Goal: Find specific page/section: Find specific page/section

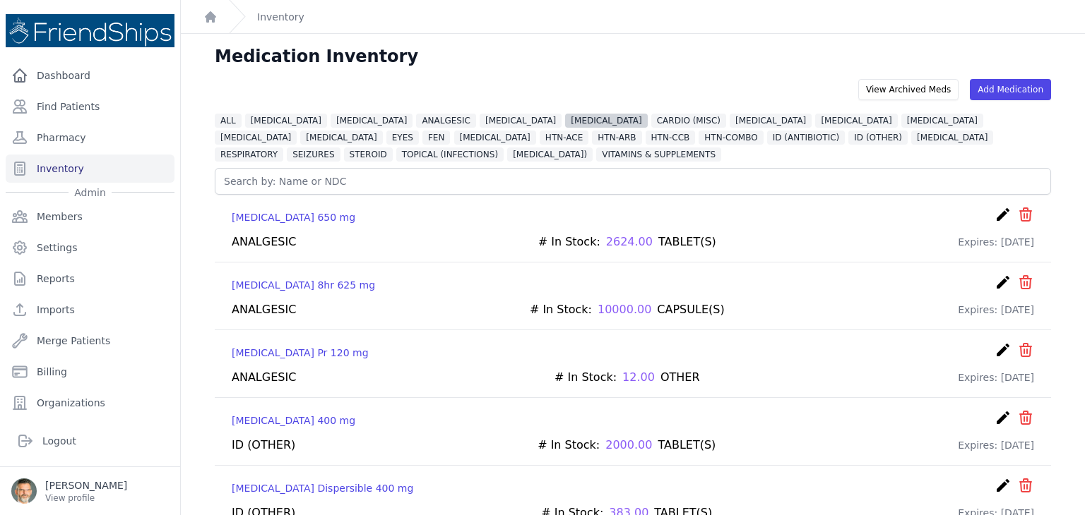
click at [565, 119] on span "[MEDICAL_DATA]" at bounding box center [606, 121] width 82 height 14
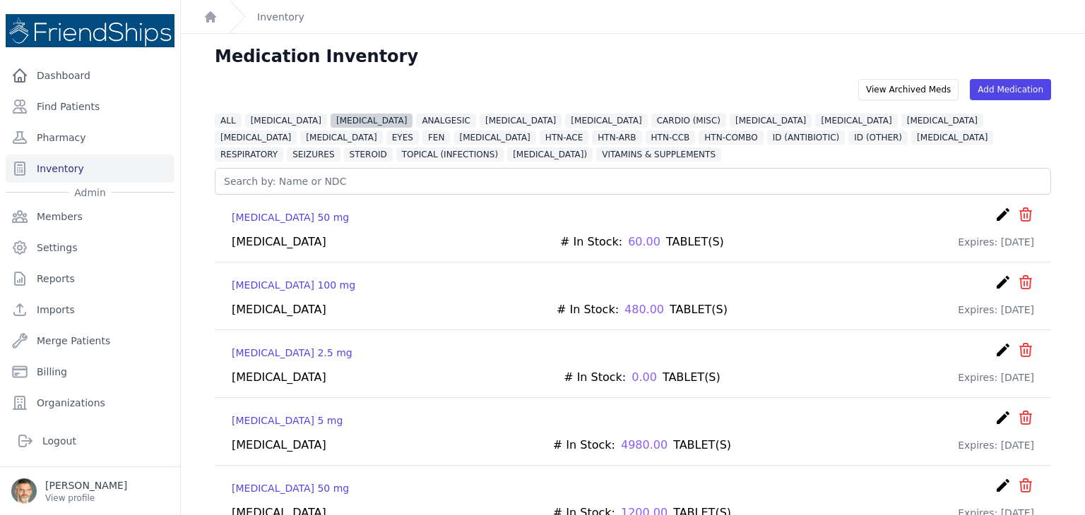
click at [335, 125] on span "[MEDICAL_DATA]" at bounding box center [371, 121] width 82 height 14
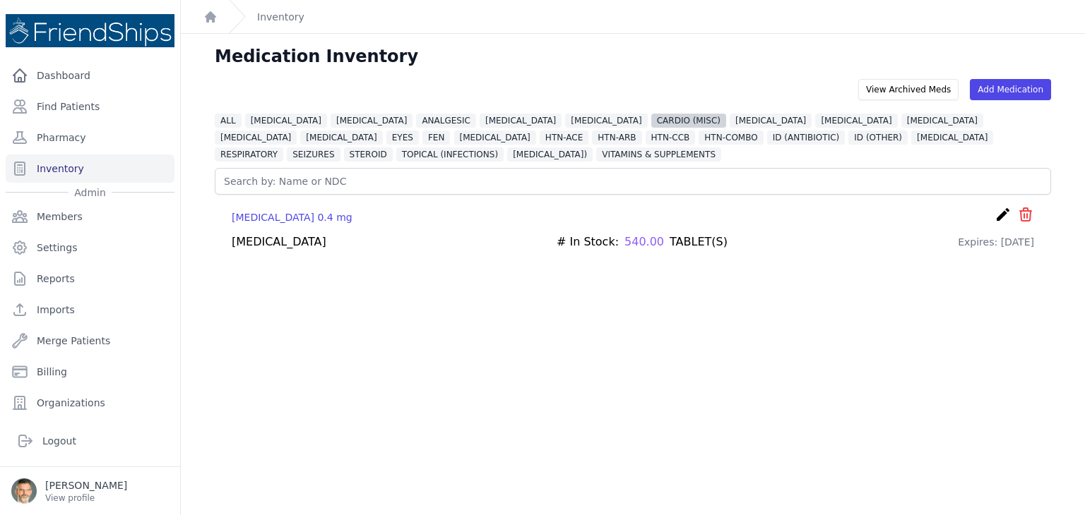
click at [651, 121] on span "CARDIO (MISC)" at bounding box center [688, 121] width 75 height 14
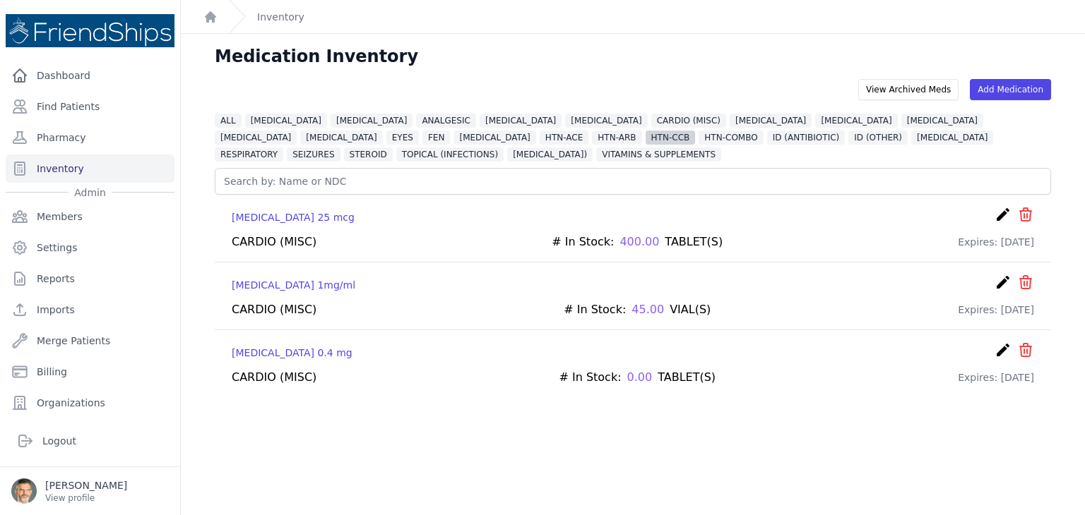
click at [645, 133] on span "HTN-CCB" at bounding box center [670, 138] width 50 height 14
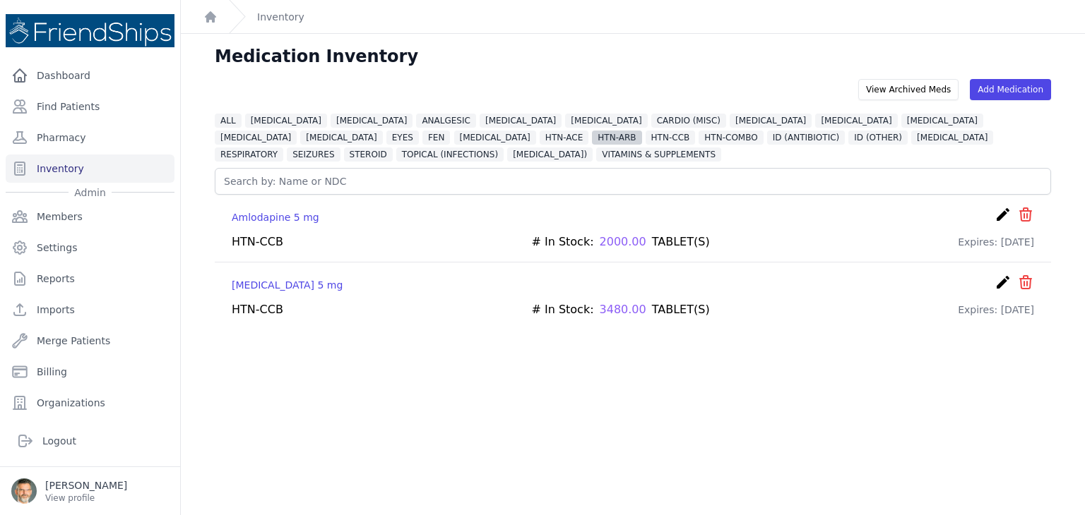
click at [592, 136] on span "HTN-ARB" at bounding box center [616, 138] width 49 height 14
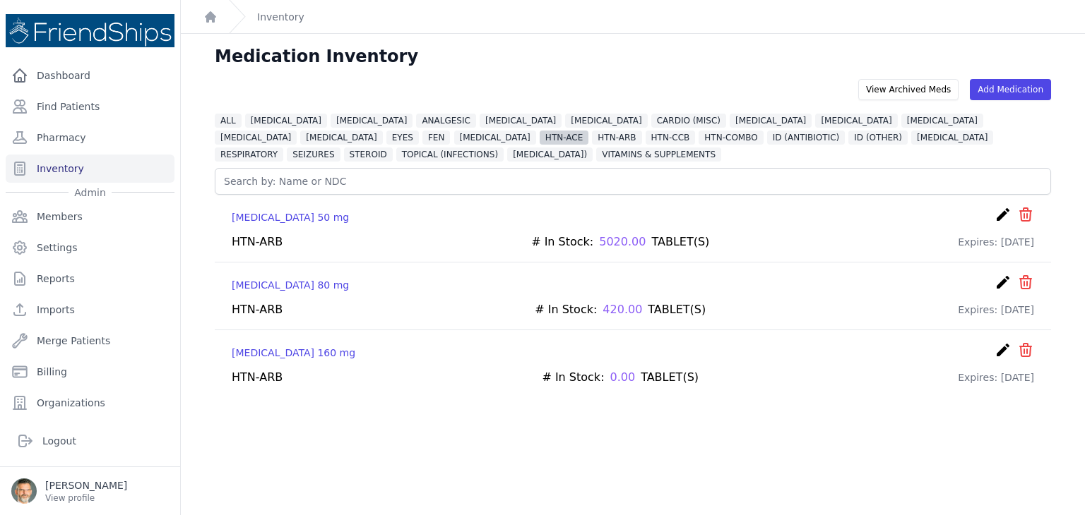
click at [539, 136] on span "HTN-ACE" at bounding box center [563, 138] width 49 height 14
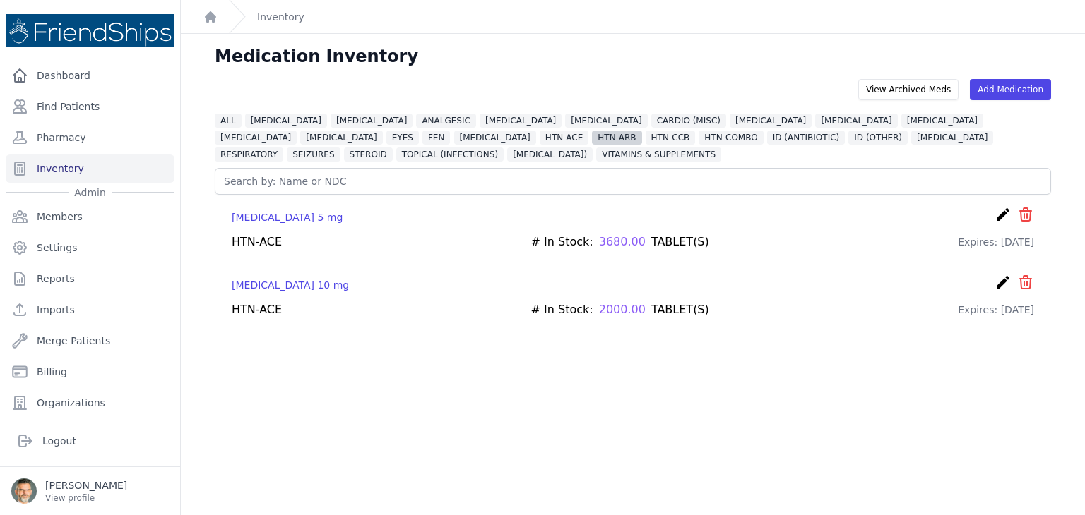
click at [592, 139] on span "HTN-ARB" at bounding box center [616, 138] width 49 height 14
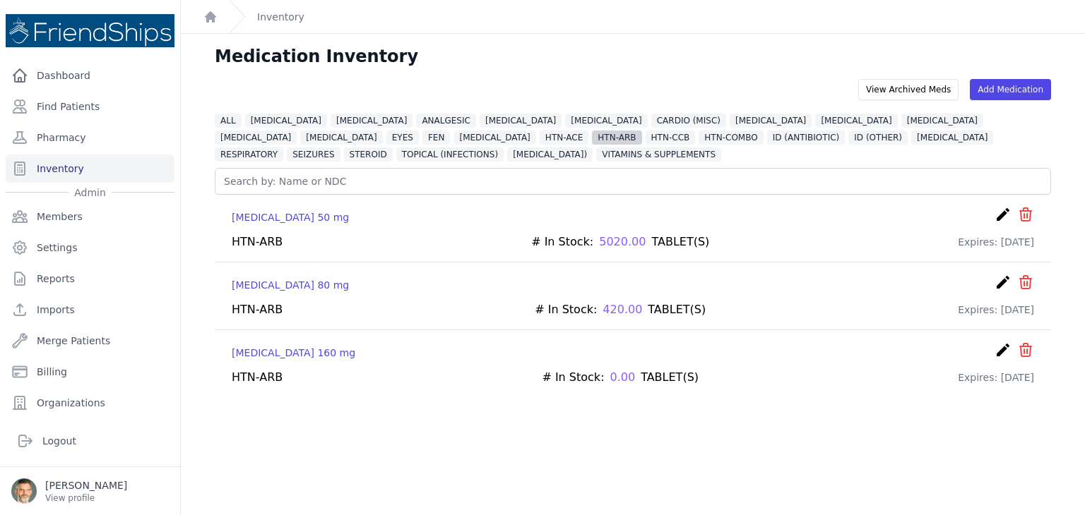
click at [592, 131] on span "HTN-ARB" at bounding box center [616, 138] width 49 height 14
click at [539, 136] on span "HTN-ACE" at bounding box center [563, 138] width 49 height 14
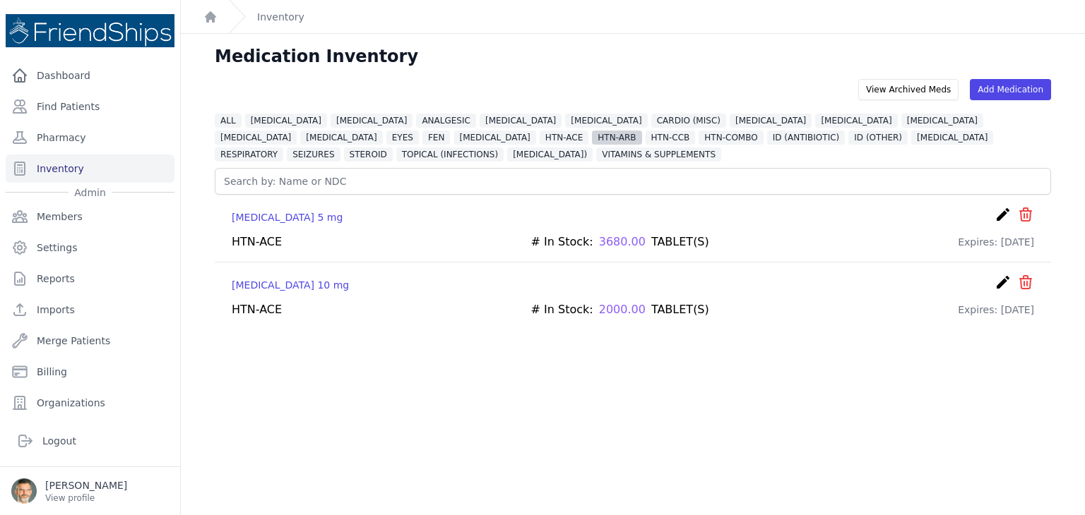
click at [592, 143] on span "HTN-ARB" at bounding box center [616, 138] width 49 height 14
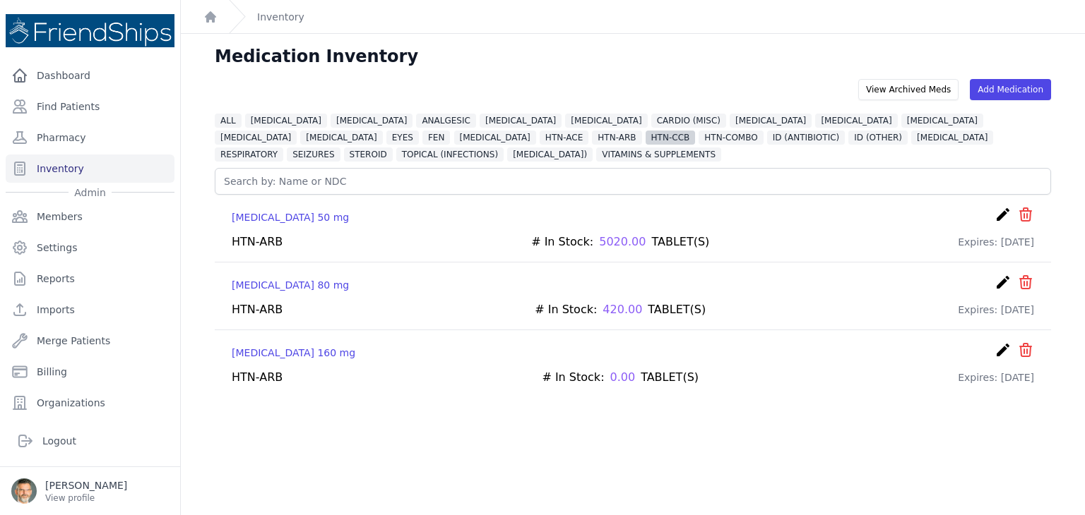
click at [645, 136] on span "HTN-CCB" at bounding box center [670, 138] width 50 height 14
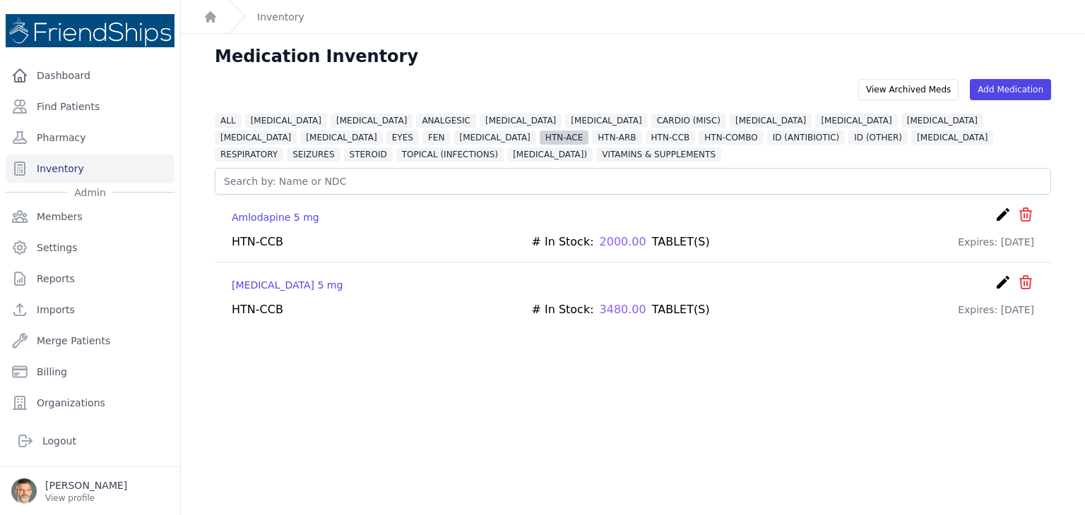
click at [539, 136] on span "HTN-ACE" at bounding box center [563, 138] width 49 height 14
click at [645, 133] on span "HTN-CCB" at bounding box center [670, 138] width 50 height 14
click at [539, 139] on span "HTN-ACE" at bounding box center [563, 138] width 49 height 14
click at [592, 138] on span "HTN-ARB" at bounding box center [616, 138] width 49 height 14
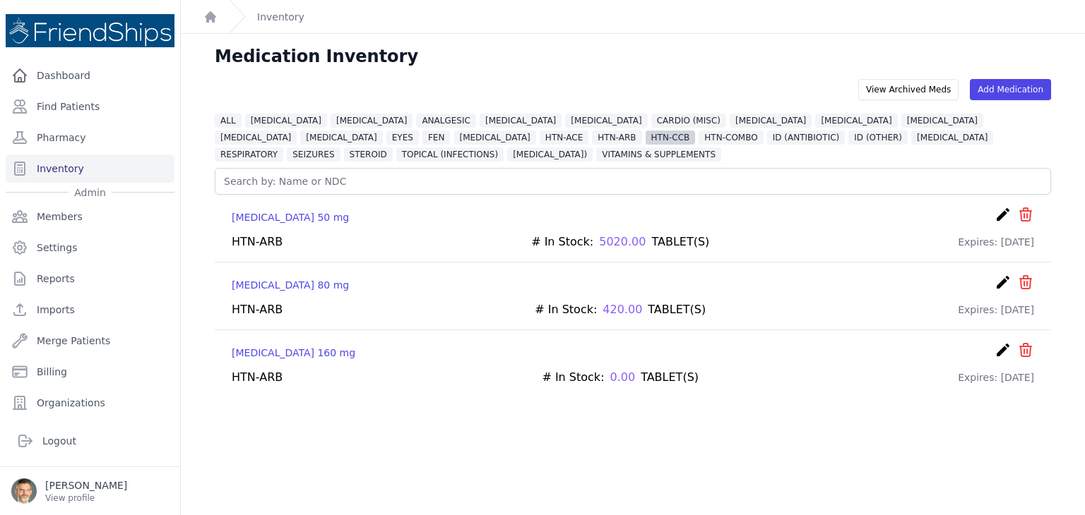
click at [645, 138] on span "HTN-CCB" at bounding box center [670, 138] width 50 height 14
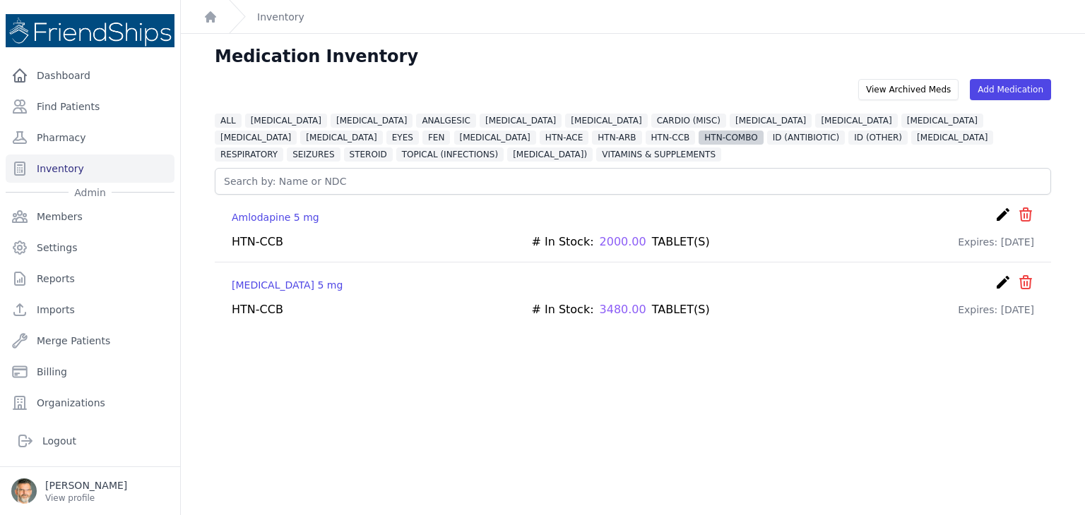
click at [698, 136] on span "HTN-COMBO" at bounding box center [730, 138] width 64 height 14
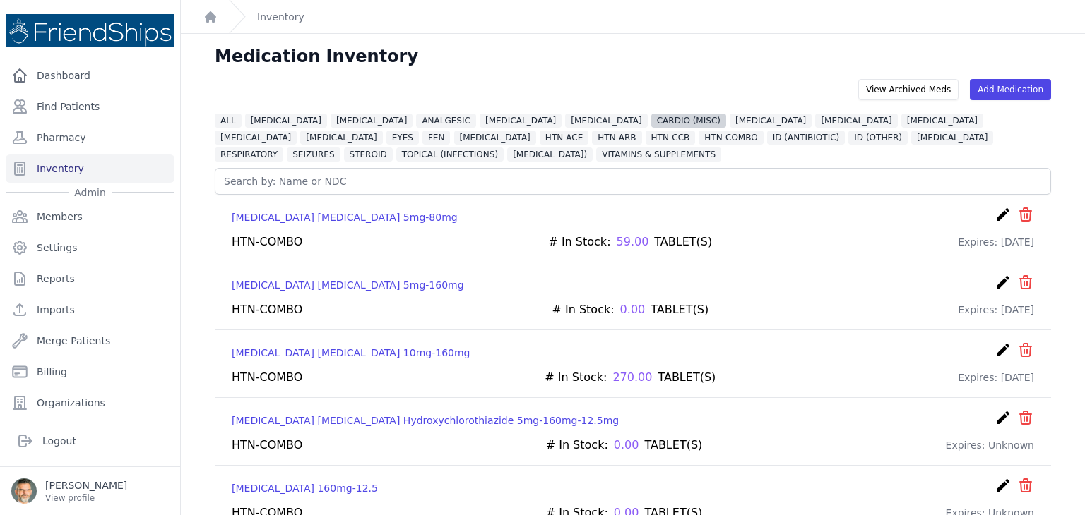
click at [651, 121] on span "CARDIO (MISC)" at bounding box center [688, 121] width 75 height 14
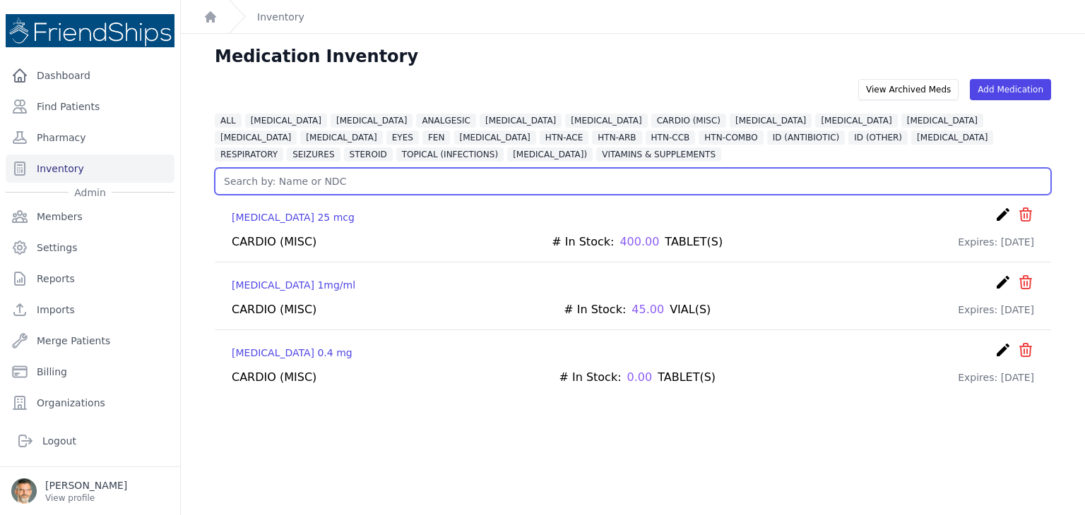
click at [253, 178] on input "text" at bounding box center [633, 181] width 836 height 27
type input "metapr"
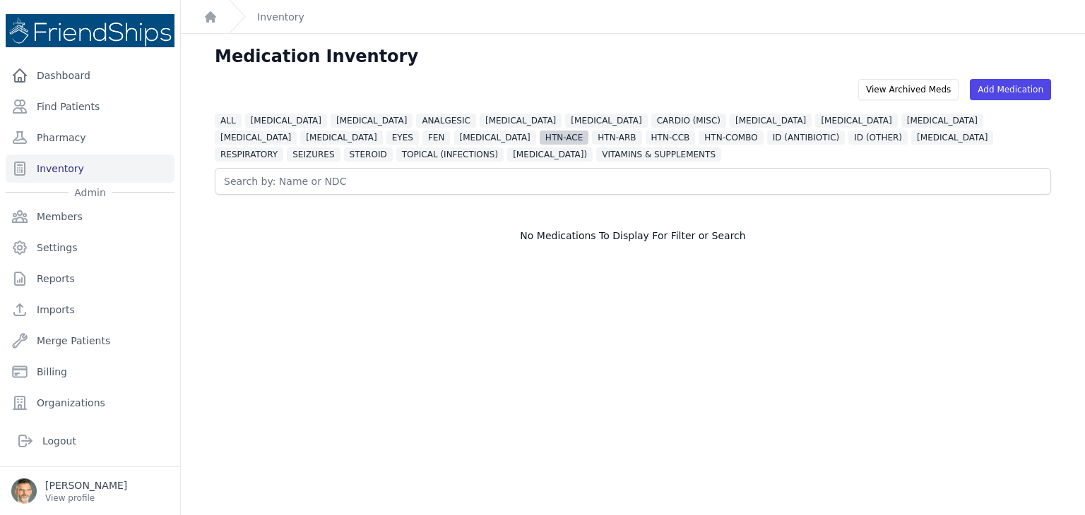
click at [539, 142] on span "HTN-ACE" at bounding box center [563, 138] width 49 height 14
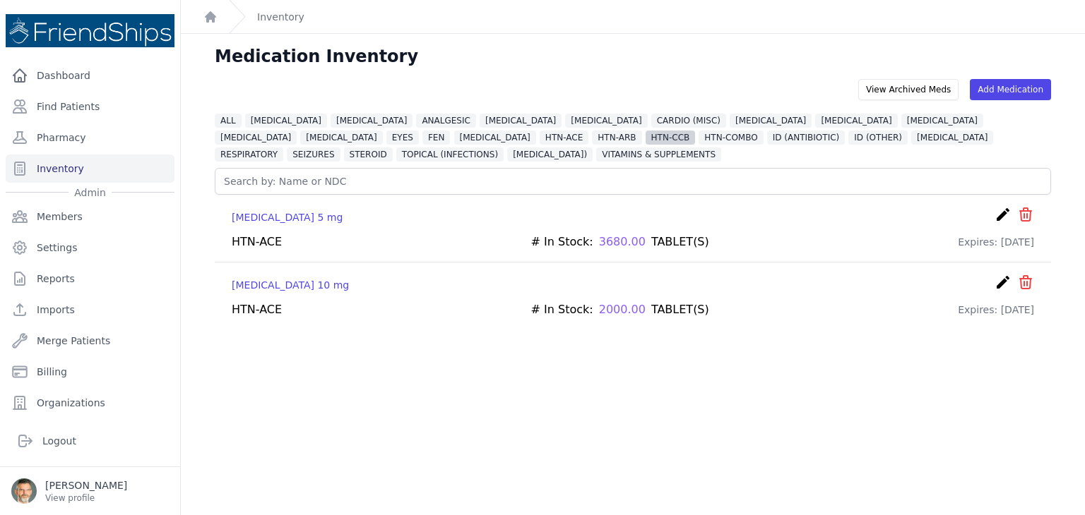
click at [645, 137] on span "HTN-CCB" at bounding box center [670, 138] width 50 height 14
drag, startPoint x: 1016, startPoint y: 281, endPoint x: 737, endPoint y: 386, distance: 298.1
click at [737, 386] on div "Medication Inventory View Archived Meds Add Medication ALL [MEDICAL_DATA] [MEDI…" at bounding box center [633, 291] width 904 height 515
click at [1017, 285] on icon "icon" at bounding box center [1025, 282] width 17 height 17
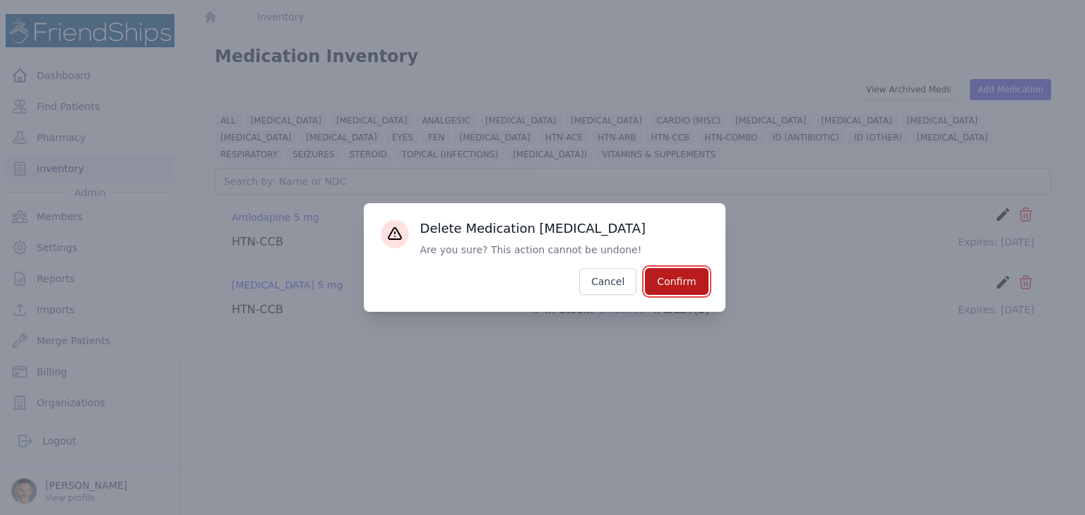
click at [672, 287] on button "Confirm" at bounding box center [676, 281] width 63 height 27
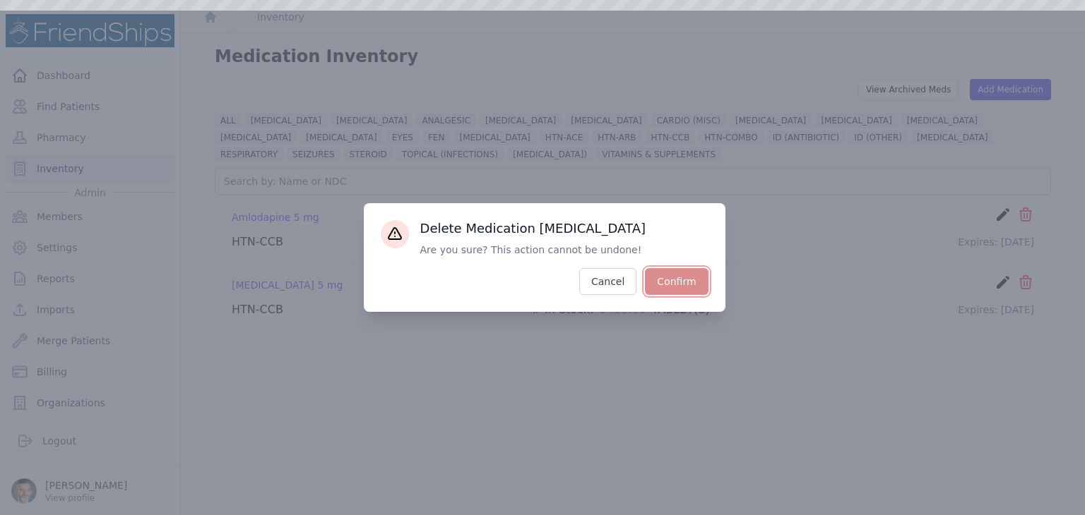
click at [676, 280] on button "Confirm" at bounding box center [676, 281] width 63 height 27
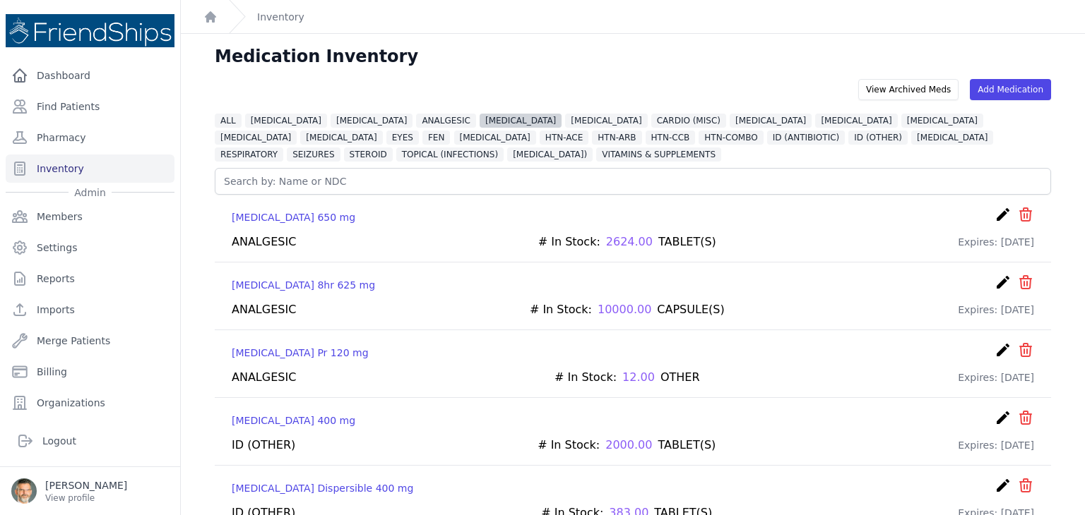
click at [479, 122] on span "[MEDICAL_DATA]" at bounding box center [520, 121] width 82 height 14
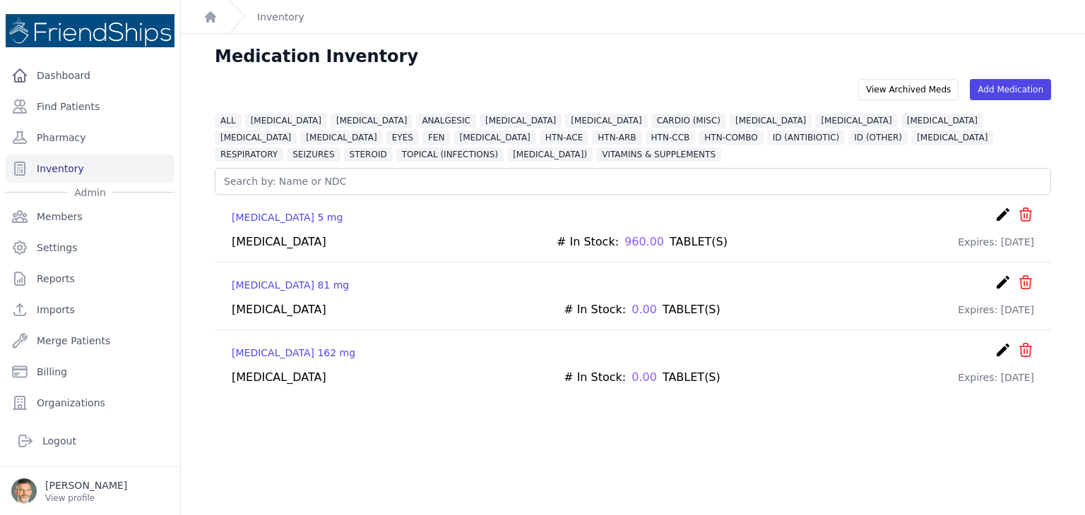
click at [297, 131] on span "[MEDICAL_DATA]" at bounding box center [256, 138] width 82 height 14
click at [330, 119] on span "[MEDICAL_DATA]" at bounding box center [371, 121] width 82 height 14
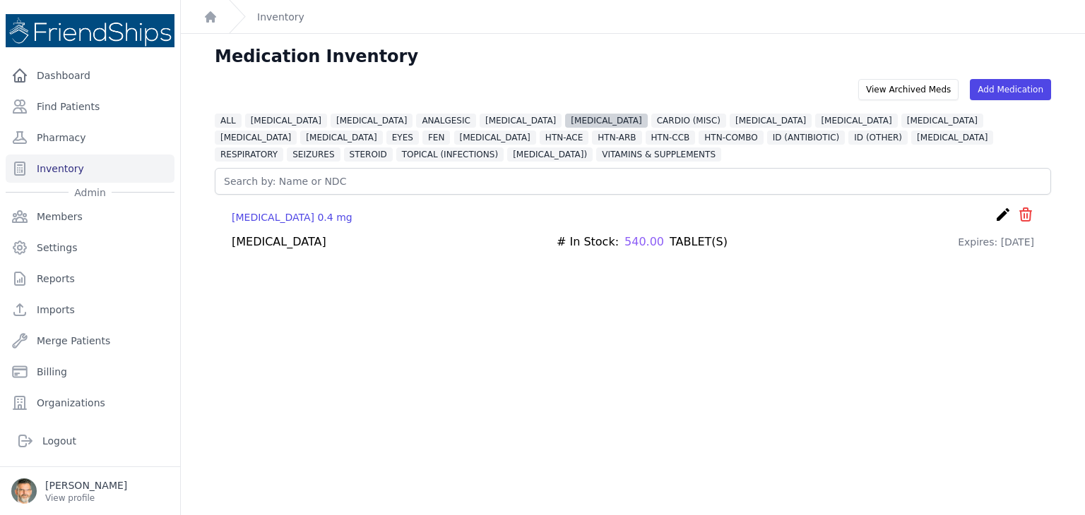
click at [565, 114] on span "[MEDICAL_DATA]" at bounding box center [606, 121] width 82 height 14
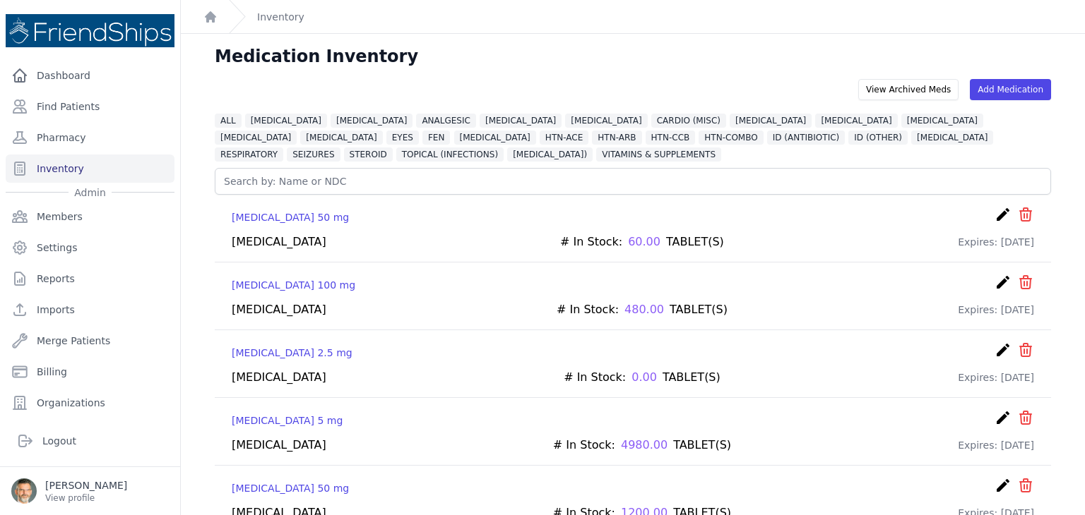
scroll to position [34, 0]
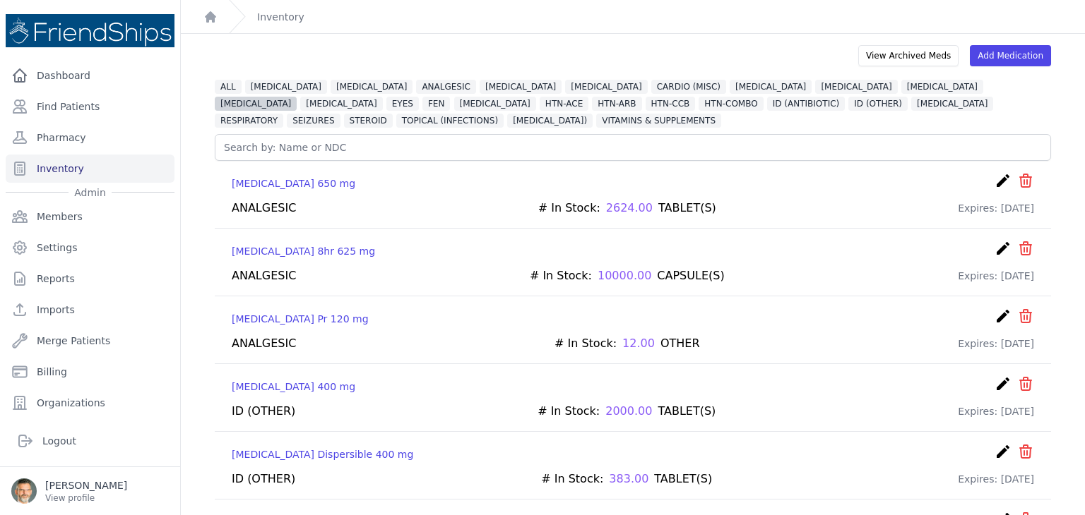
click at [297, 97] on span "[MEDICAL_DATA]" at bounding box center [256, 104] width 82 height 14
